Goal: Information Seeking & Learning: Learn about a topic

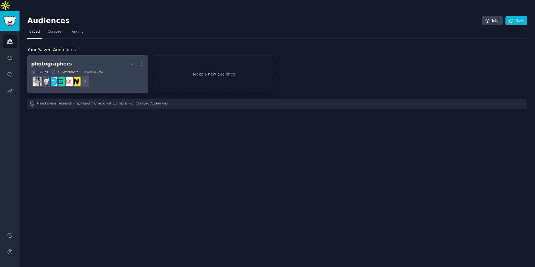
click at [69, 55] on link "photographers More 13 Sub s 4.3M Members 0.88 % /mo + 7" at bounding box center [87, 74] width 121 height 38
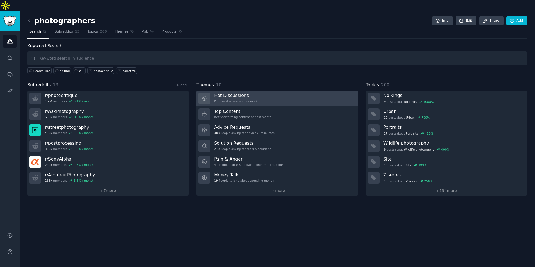
click at [254, 93] on h3 "Hot Discussions" at bounding box center [235, 96] width 43 height 6
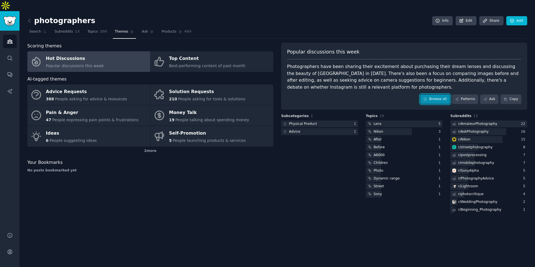
click at [437, 94] on link "Browse all" at bounding box center [435, 98] width 30 height 9
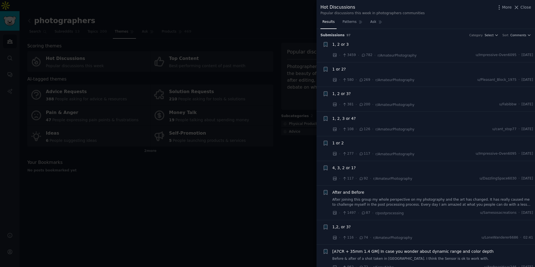
scroll to position [9, 0]
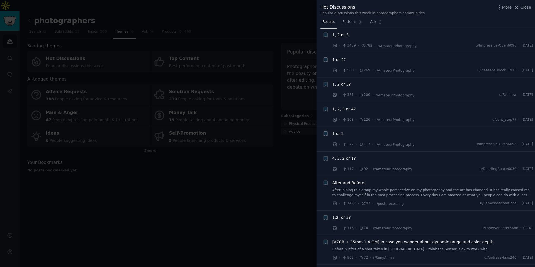
click at [409, 187] on div "After and Before After joining this group my whole perspective on my photograph…" at bounding box center [432, 189] width 201 height 18
click at [410, 193] on link "After joining this group my whole perspective on my photography and the art has…" at bounding box center [432, 193] width 201 height 10
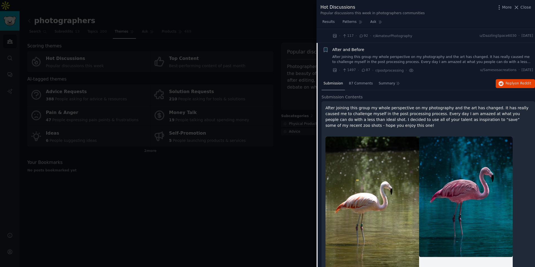
scroll to position [157, 0]
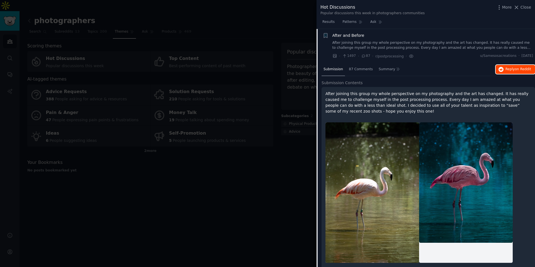
click at [506, 72] on button "Reply on Reddit" at bounding box center [515, 69] width 39 height 9
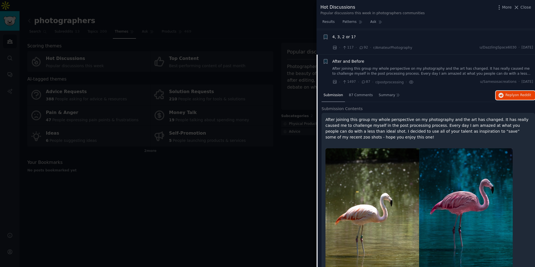
scroll to position [103, 0]
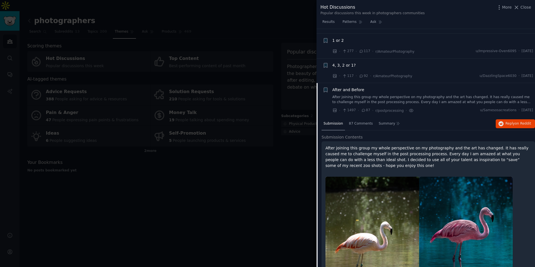
click at [397, 93] on div "After and Before After joining this group my whole perspective on my photograph…" at bounding box center [432, 96] width 201 height 18
click at [392, 100] on link "After joining this group my whole perspective on my photography and the art has…" at bounding box center [432, 100] width 201 height 10
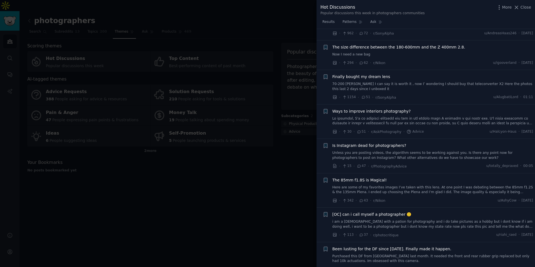
scroll to position [255, 0]
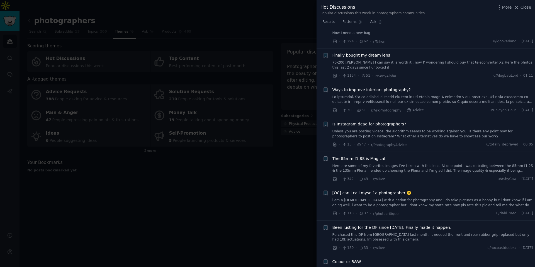
click at [396, 130] on link "Unless you are posting videos, the algorithm seems to be working against you. I…" at bounding box center [432, 134] width 201 height 10
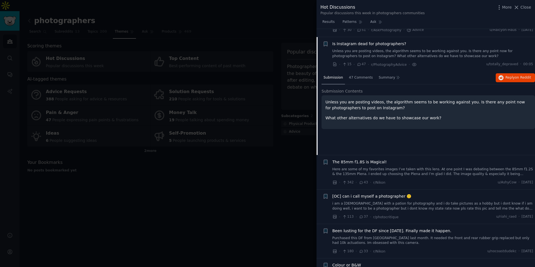
scroll to position [344, 0]
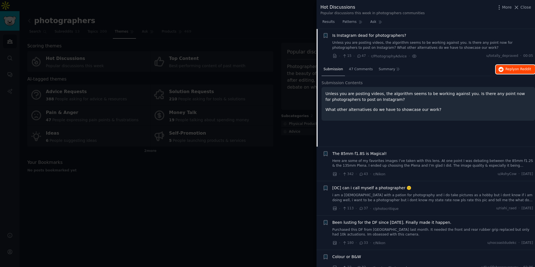
click at [505, 71] on span "Reply on Reddit" at bounding box center [518, 69] width 26 height 5
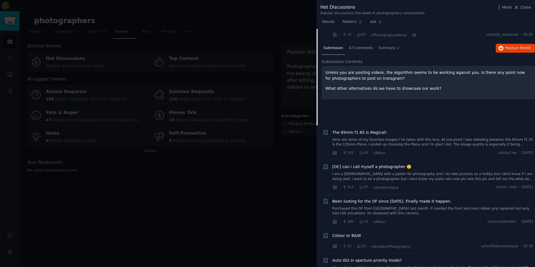
click at [392, 175] on link "i am a [DEMOGRAPHIC_DATA] with a pation for photography and i do take pictures …" at bounding box center [432, 177] width 201 height 10
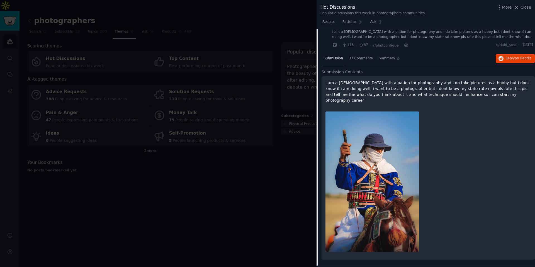
scroll to position [423, 0]
click at [501, 59] on icon "button" at bounding box center [500, 59] width 5 height 5
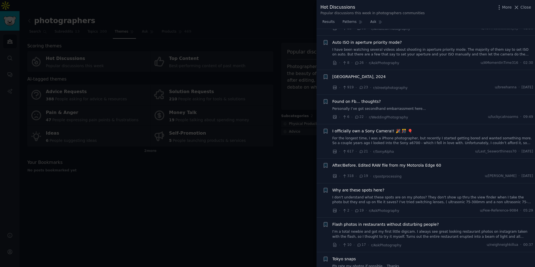
scroll to position [714, 0]
click at [434, 135] on link "For the longest time, I was a iPhone photographer, but recently I started getti…" at bounding box center [432, 140] width 201 height 10
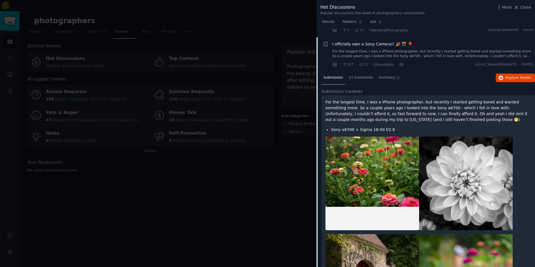
scroll to position [595, 0]
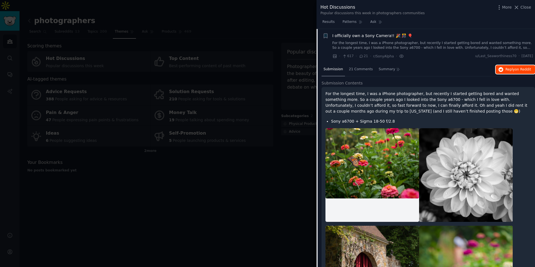
click at [510, 71] on span "Reply on Reddit" at bounding box center [518, 69] width 26 height 5
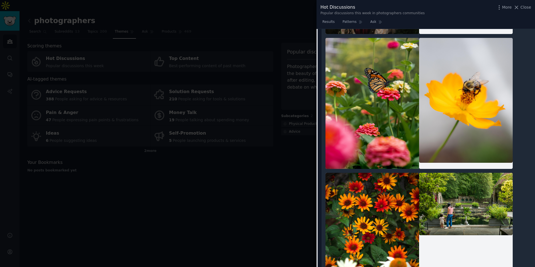
scroll to position [911, 0]
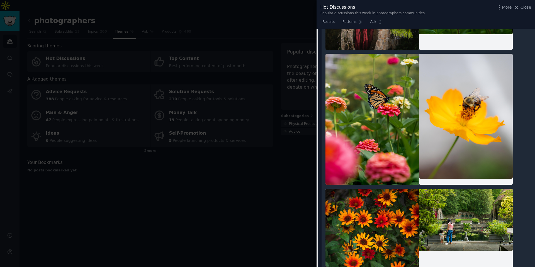
click at [271, 118] on div at bounding box center [267, 133] width 535 height 267
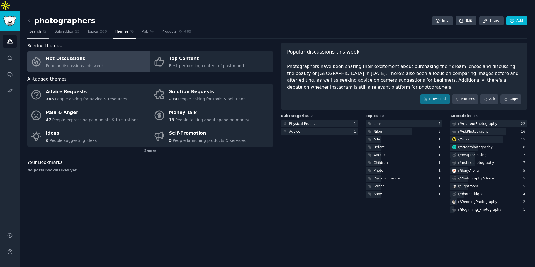
click at [44, 27] on link "Search" at bounding box center [37, 32] width 21 height 11
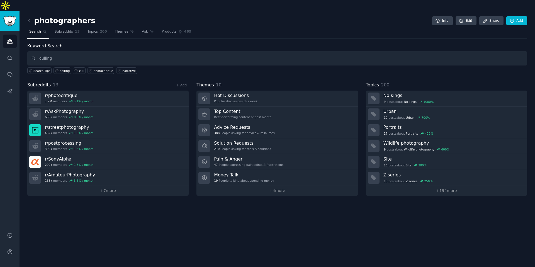
type input "culling"
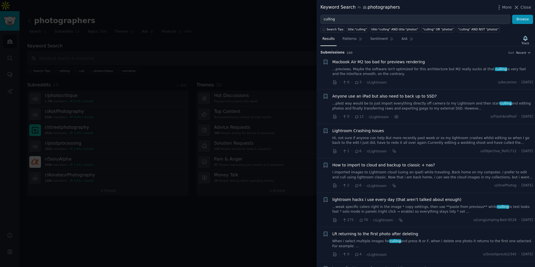
click at [420, 76] on link "...previews. Maybe the software isn't optimized for this architecture but M2 re…" at bounding box center [432, 72] width 201 height 10
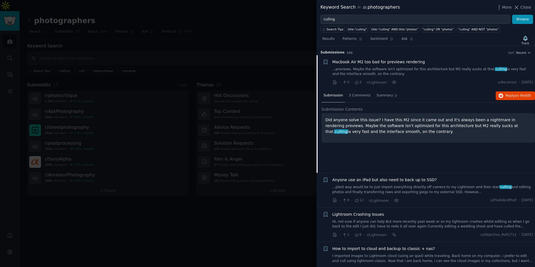
scroll to position [9, 0]
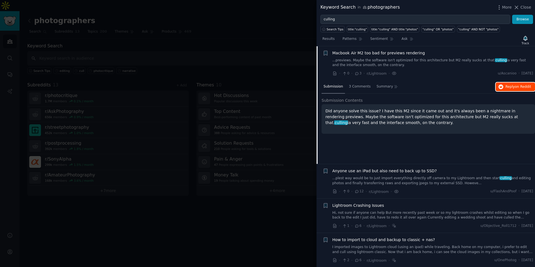
click at [508, 89] on button "Reply on Reddit" at bounding box center [515, 86] width 39 height 9
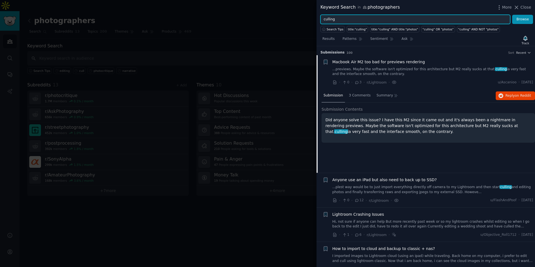
drag, startPoint x: 363, startPoint y: 20, endPoint x: 308, endPoint y: 16, distance: 55.0
click at [308, 16] on div "Keyword Search in photographers More Close culling Browse Search Tips title:"cu…" at bounding box center [267, 133] width 535 height 267
type input "edit"
click at [512, 15] on button "Browse" at bounding box center [522, 19] width 21 height 9
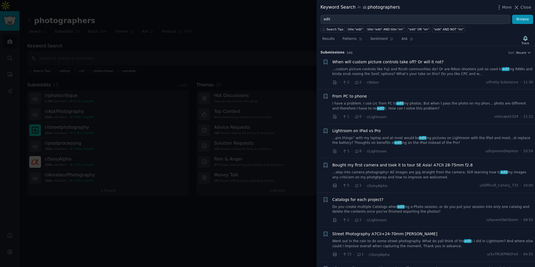
click at [423, 209] on link "Do you create multiple Catalogs when edit ing a Photo session, or do you put yo…" at bounding box center [432, 210] width 201 height 10
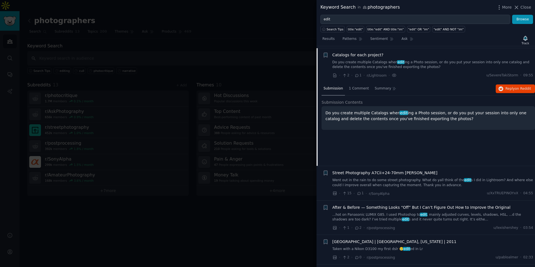
scroll to position [147, 0]
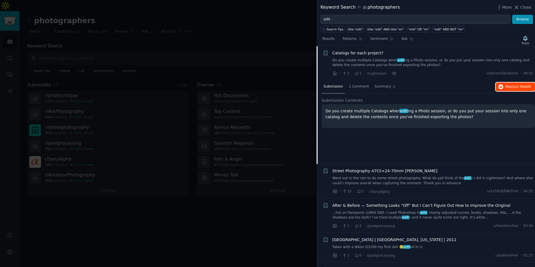
click at [505, 87] on span "Reply on Reddit" at bounding box center [518, 86] width 26 height 5
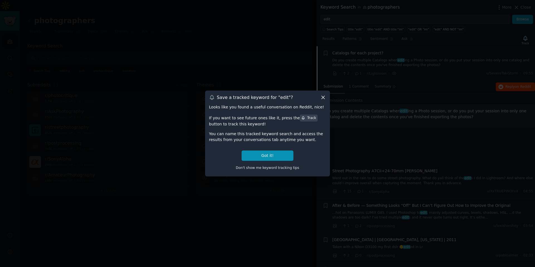
click at [317, 73] on div at bounding box center [267, 133] width 535 height 267
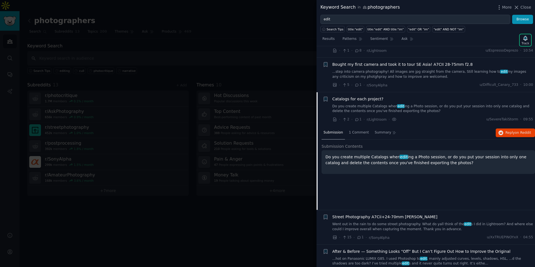
scroll to position [0, 0]
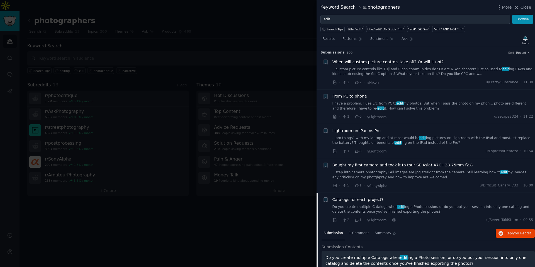
click at [361, 69] on link "...custom picture controls like Fuji and Ricoh communities do? Or are Nikon sho…" at bounding box center [432, 72] width 201 height 10
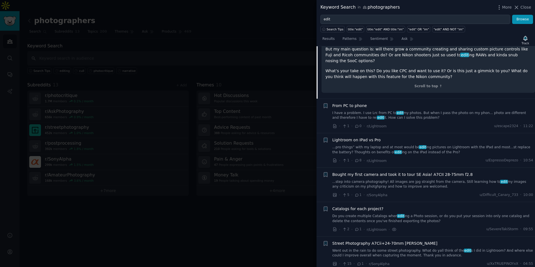
scroll to position [137, 0]
click at [433, 144] on link "...pro things” with my laptop and at most would be edit ing pictures on Lightro…" at bounding box center [432, 149] width 201 height 10
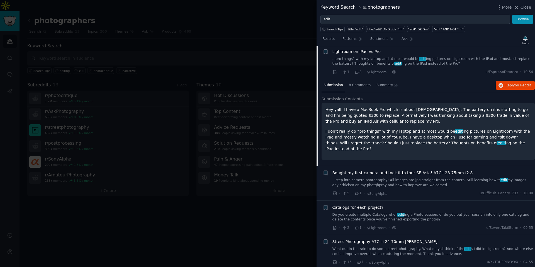
scroll to position [78, 0]
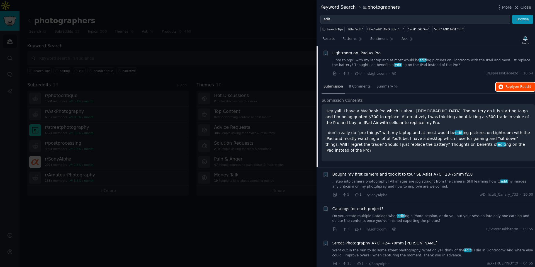
click at [500, 88] on icon "button" at bounding box center [500, 86] width 5 height 5
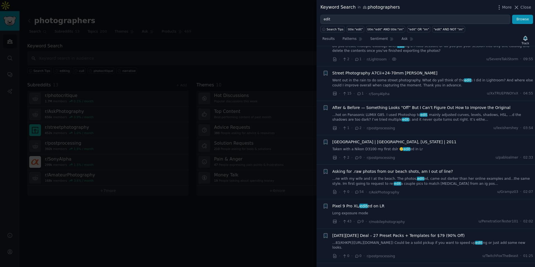
scroll to position [248, 0]
click at [431, 183] on div "Asking for .raw photos from our beach shots, am I out of line? ...ne with my wi…" at bounding box center [432, 181] width 201 height 26
click at [437, 177] on link "...ne with my wife and I at the beach. The photos, edit ed, came out darker tha…" at bounding box center [432, 181] width 201 height 10
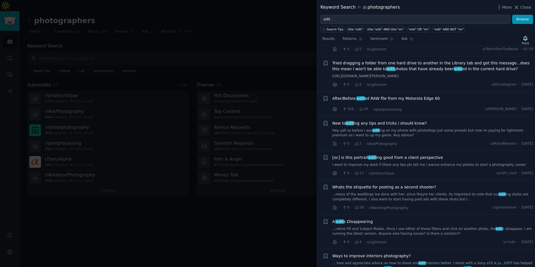
scroll to position [593, 0]
click at [409, 195] on link "...many of the weddings Ive done with her, since theyre her clients. Its import…" at bounding box center [432, 197] width 201 height 10
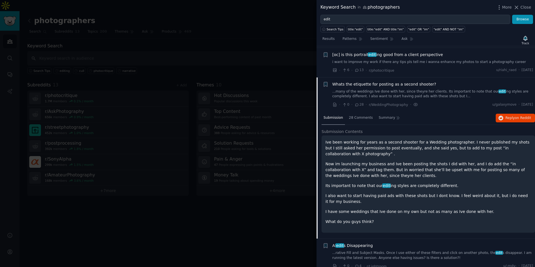
scroll to position [541, 0]
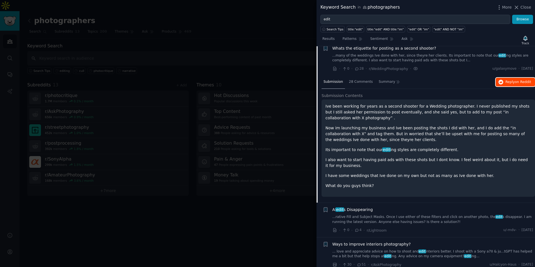
click at [500, 85] on icon "button" at bounding box center [500, 82] width 5 height 5
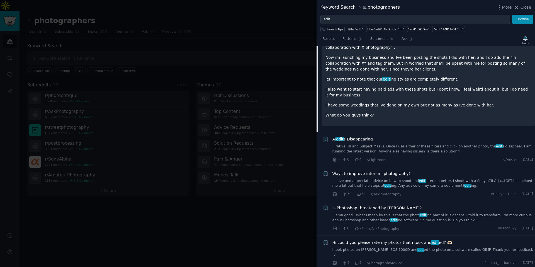
click at [396, 149] on link "...rative Fill and Subject Masks. Once I use either of these filters and click …" at bounding box center [432, 149] width 201 height 10
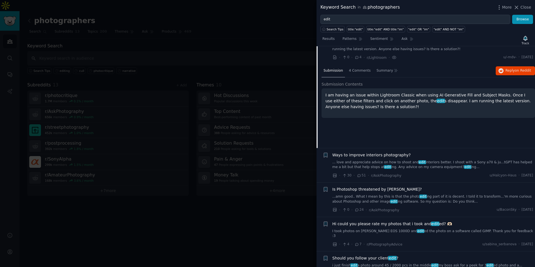
scroll to position [575, 0]
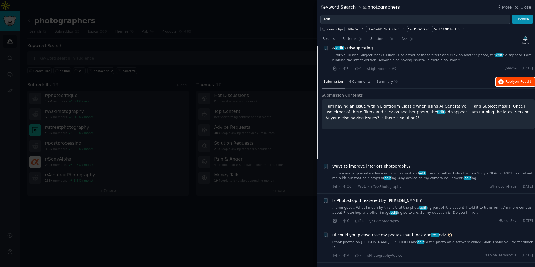
click at [500, 84] on icon "button" at bounding box center [500, 81] width 5 height 5
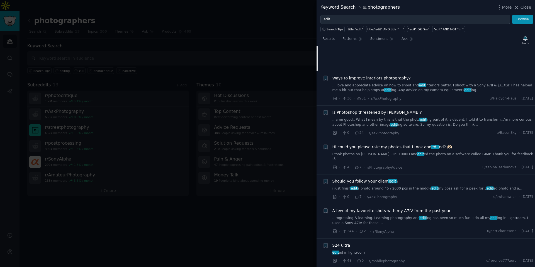
scroll to position [673, 0]
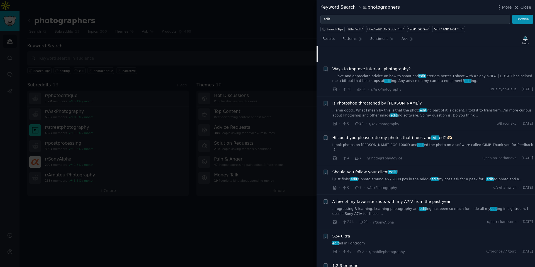
click at [404, 113] on link "...amn good.. What I mean by this is that the photo edit ing part of it is dece…" at bounding box center [432, 113] width 201 height 10
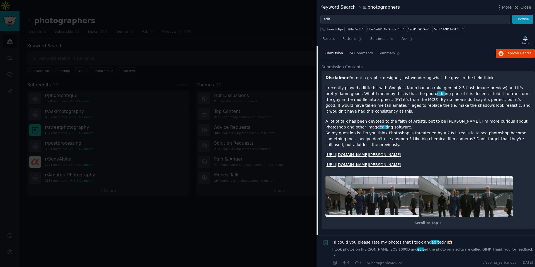
scroll to position [644, 0]
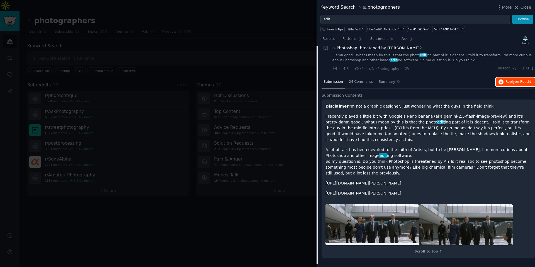
click at [513, 84] on span "Reply on Reddit" at bounding box center [518, 81] width 26 height 5
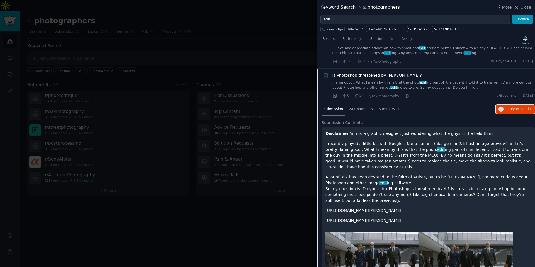
scroll to position [466, 0]
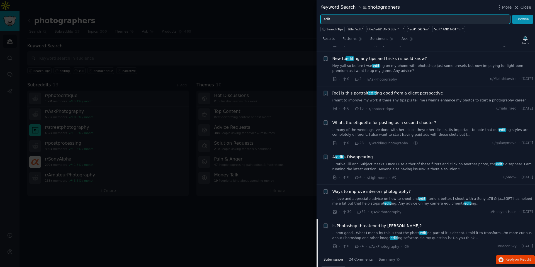
drag, startPoint x: 352, startPoint y: 16, endPoint x: 304, endPoint y: 11, distance: 48.0
click at [304, 11] on div "Keyword Search in photographers More Close edit Browse Search Tips title:"edit"…" at bounding box center [267, 133] width 535 height 267
drag, startPoint x: 338, startPoint y: 19, endPoint x: 310, endPoint y: 19, distance: 28.4
click at [310, 19] on div "Keyword Search in photographers More Close edit Browse Search Tips title:"edit"…" at bounding box center [267, 133] width 535 height 267
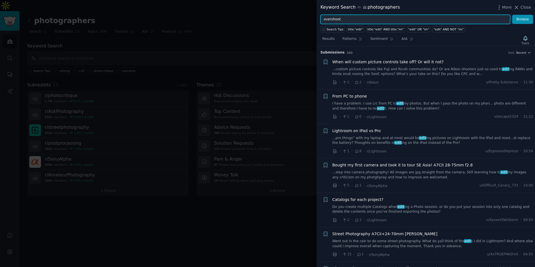
type input "overshoot"
click at [512, 15] on button "Browse" at bounding box center [522, 19] width 21 height 9
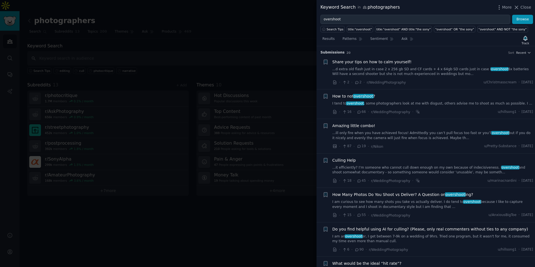
click at [416, 98] on div "How to not overshoot ?" at bounding box center [432, 96] width 201 height 6
click at [412, 103] on link "I tend to overshoot , some photographers look at me with disgust, others advise…" at bounding box center [432, 103] width 201 height 5
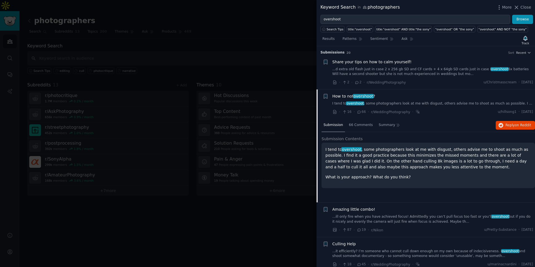
scroll to position [43, 0]
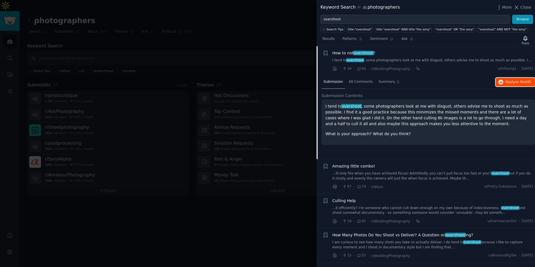
click at [508, 83] on span "Reply on Reddit" at bounding box center [518, 82] width 26 height 5
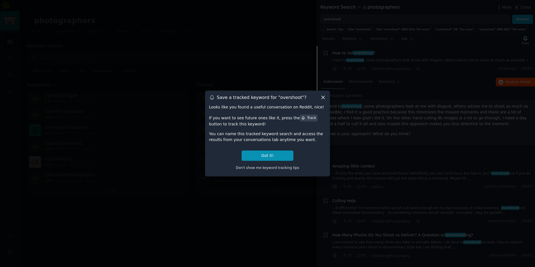
click at [326, 98] on div "Save a tracked keyword for " overshoot "? Looks like you found a useful convers…" at bounding box center [267, 134] width 125 height 86
click at [322, 98] on icon at bounding box center [323, 97] width 6 height 6
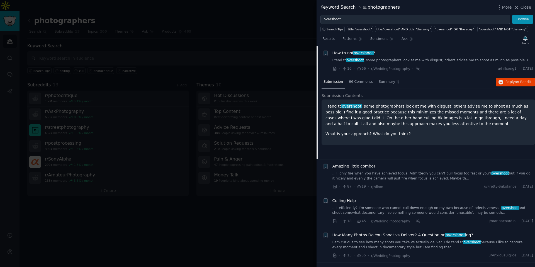
click at [404, 210] on link "...it efficiently? I’m someone who cannot cull down enough on my own because of…" at bounding box center [432, 211] width 201 height 10
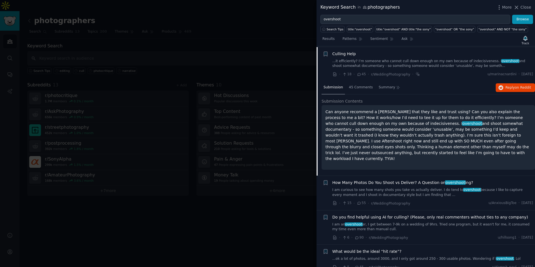
scroll to position [107, 0]
click at [500, 92] on div "Submission 45 Comments Summary Reply on Reddit" at bounding box center [428, 86] width 213 height 13
click at [505, 89] on span "Reply on Reddit" at bounding box center [518, 86] width 26 height 5
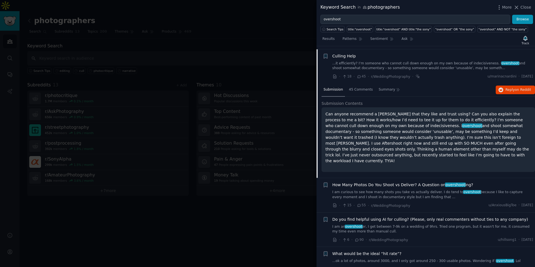
click at [398, 224] on link "I am an overshoot er, I get between 7-9k on a wedding of 9hrs. Tried one progra…" at bounding box center [432, 229] width 201 height 10
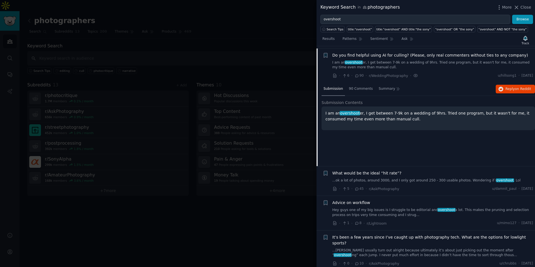
scroll to position [176, 0]
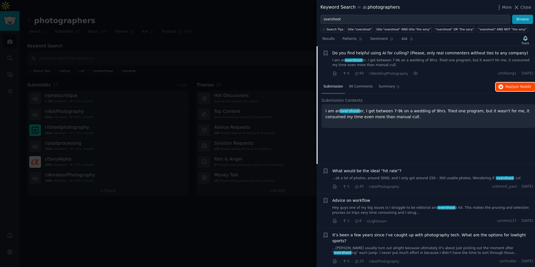
click at [504, 90] on button "Reply on Reddit" at bounding box center [515, 86] width 39 height 9
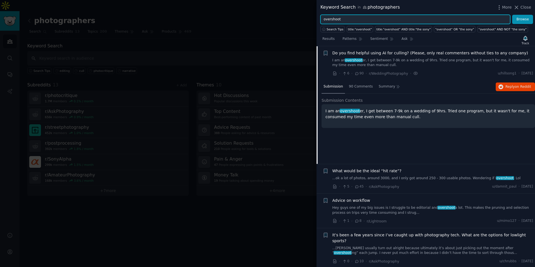
drag, startPoint x: 373, startPoint y: 21, endPoint x: 311, endPoint y: 16, distance: 61.2
click at [311, 16] on div "Keyword Search in photographers More Close overshoot Browse Search Tips title:"…" at bounding box center [267, 133] width 535 height 267
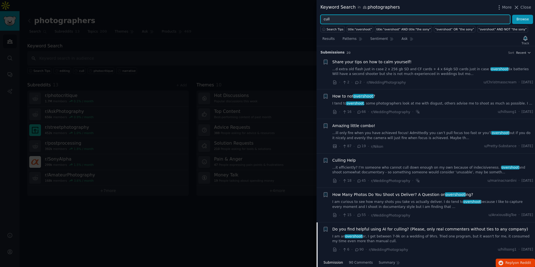
click at [512, 15] on button "Browse" at bounding box center [522, 19] width 21 height 9
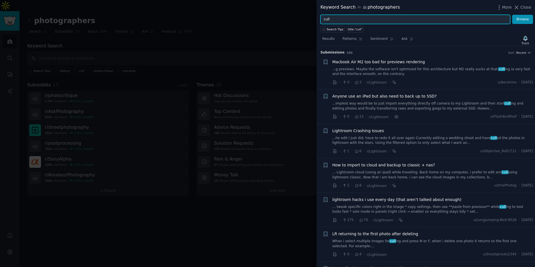
drag, startPoint x: 384, startPoint y: 20, endPoint x: 309, endPoint y: 19, distance: 74.4
click at [309, 19] on div "Keyword Search in photographers More Close cull Browse Search Tips title:"cull"…" at bounding box center [267, 133] width 535 height 267
type input "="
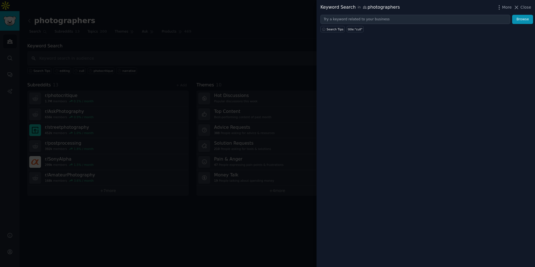
click at [278, 27] on div at bounding box center [267, 133] width 535 height 267
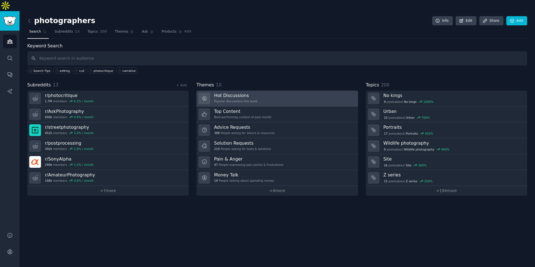
click at [244, 99] on div "Popular discussions this week" at bounding box center [235, 101] width 43 height 4
